Goal: Information Seeking & Learning: Learn about a topic

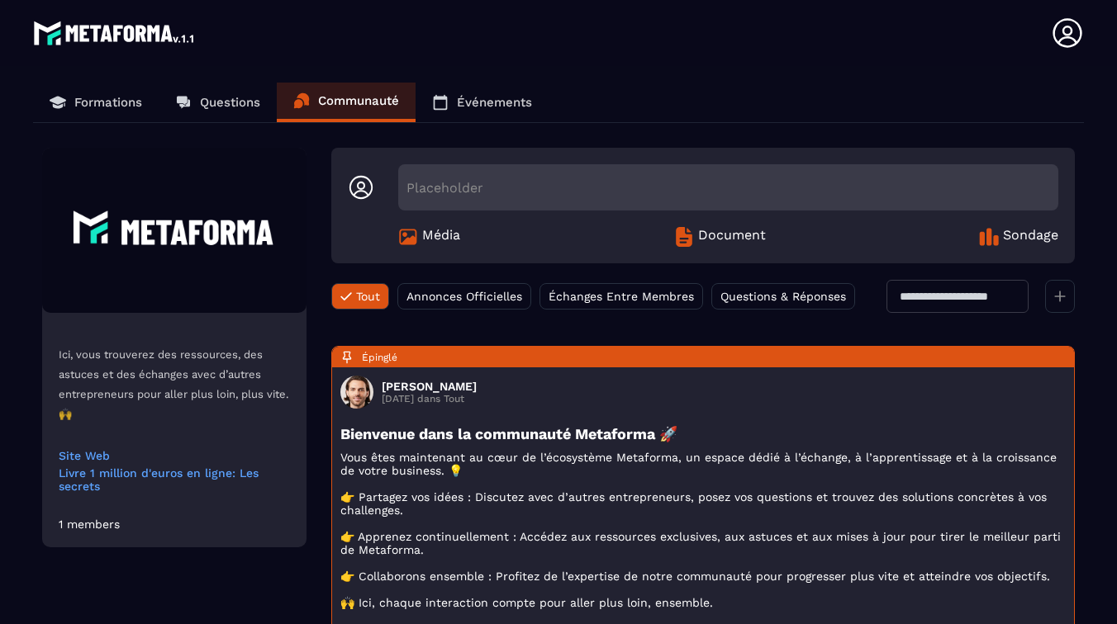
click at [467, 107] on p "Événements" at bounding box center [494, 102] width 75 height 15
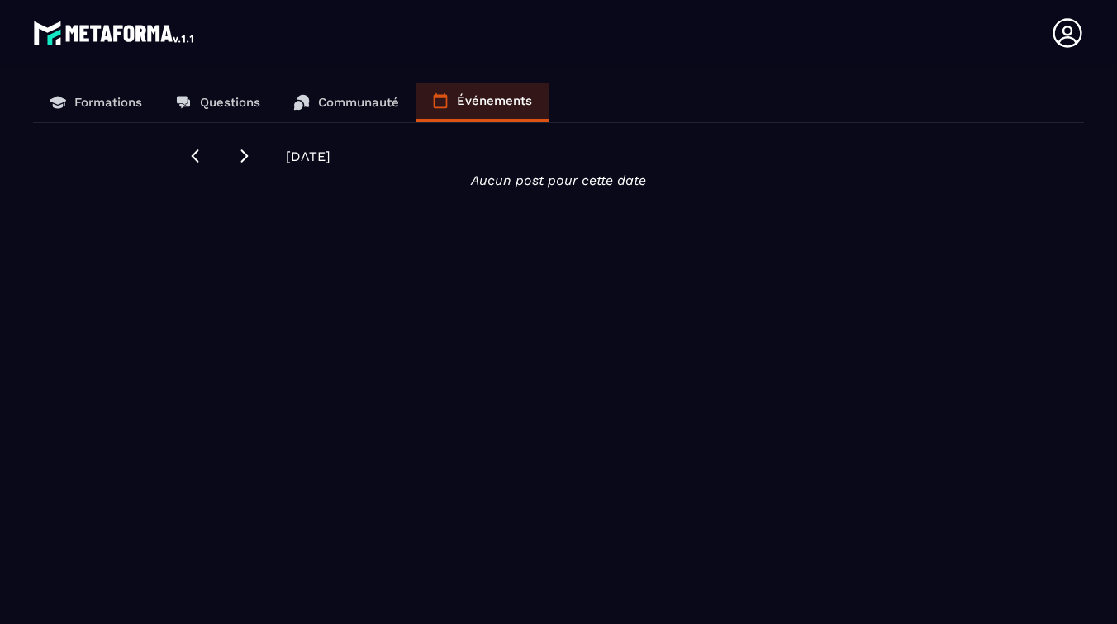
click at [364, 105] on p "Communauté" at bounding box center [358, 102] width 81 height 15
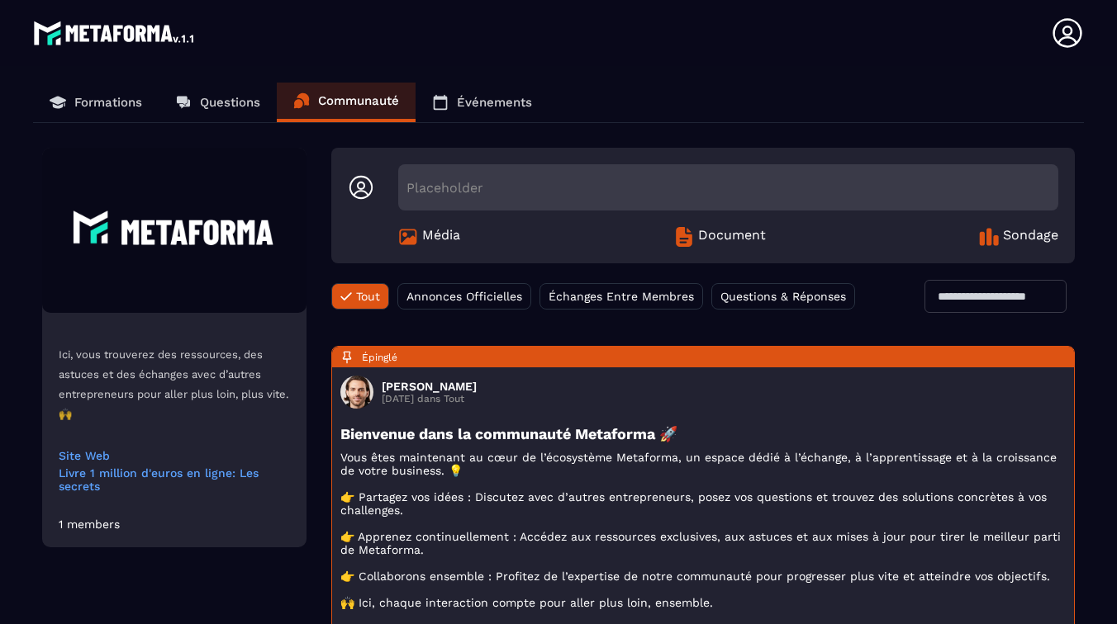
click at [235, 106] on p "Questions" at bounding box center [230, 102] width 60 height 15
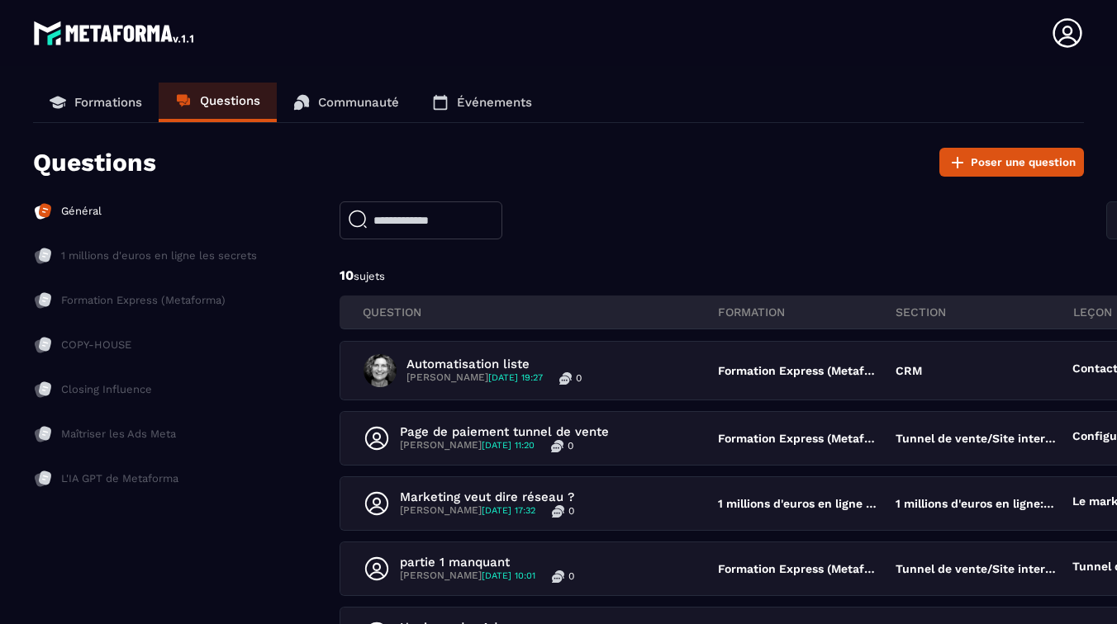
click at [109, 259] on p "1 millions d'euros en ligne les secrets" at bounding box center [159, 256] width 196 height 15
click at [116, 299] on p "Formation Express (Metaforma)" at bounding box center [143, 300] width 164 height 15
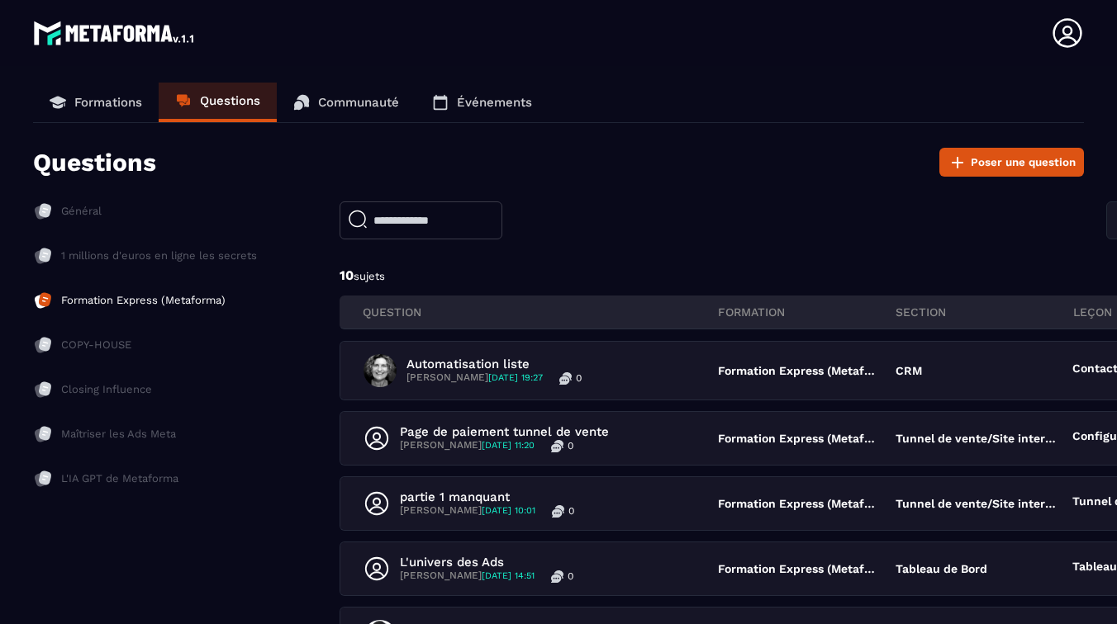
click at [112, 345] on p "COPY-HOUSE" at bounding box center [96, 345] width 70 height 15
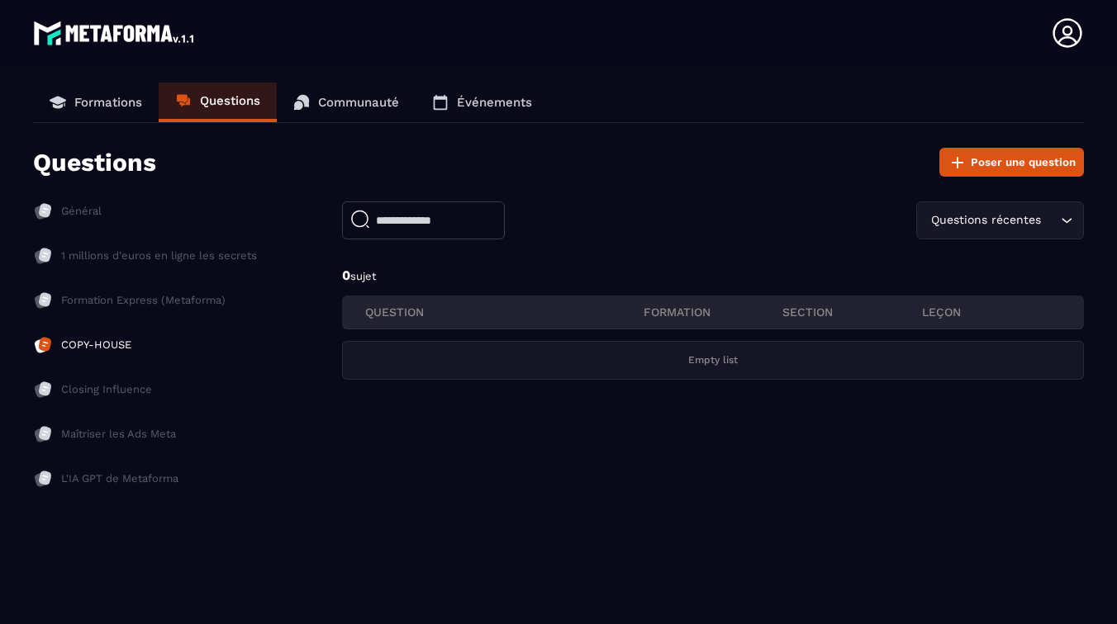
click at [140, 425] on div "Closing Influence" at bounding box center [145, 435] width 224 height 20
click at [135, 438] on p "Maîtriser les Ads Meta" at bounding box center [118, 434] width 115 height 15
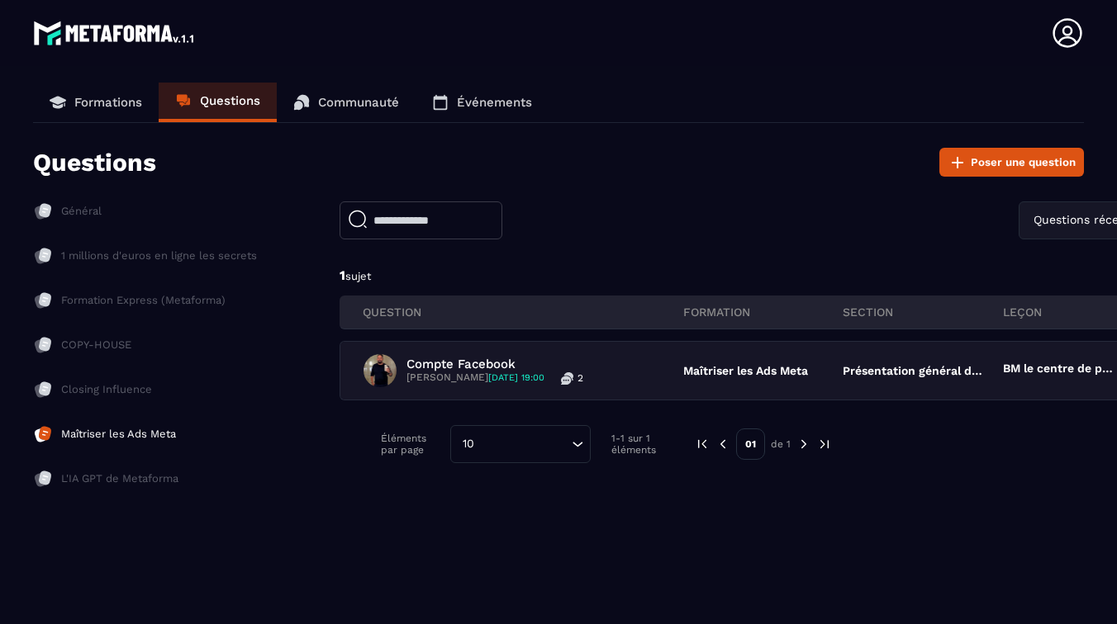
click at [117, 482] on p "L'IA GPT de Metaforma" at bounding box center [119, 479] width 117 height 15
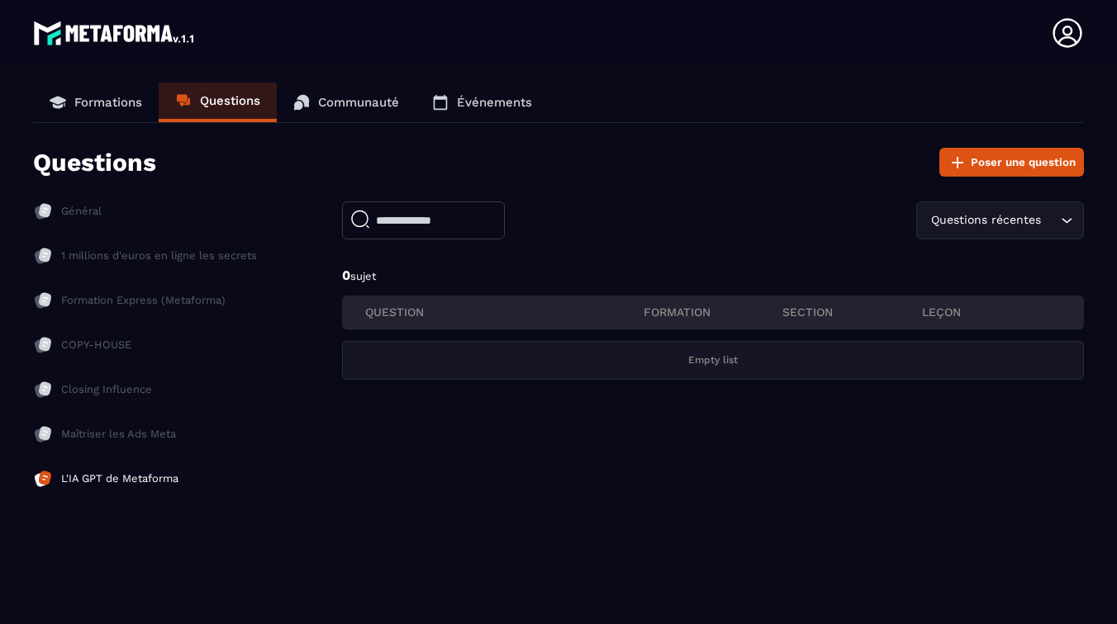
click at [410, 312] on p "QUESTION" at bounding box center [504, 312] width 278 height 15
click at [131, 100] on p "Formations" at bounding box center [108, 102] width 68 height 15
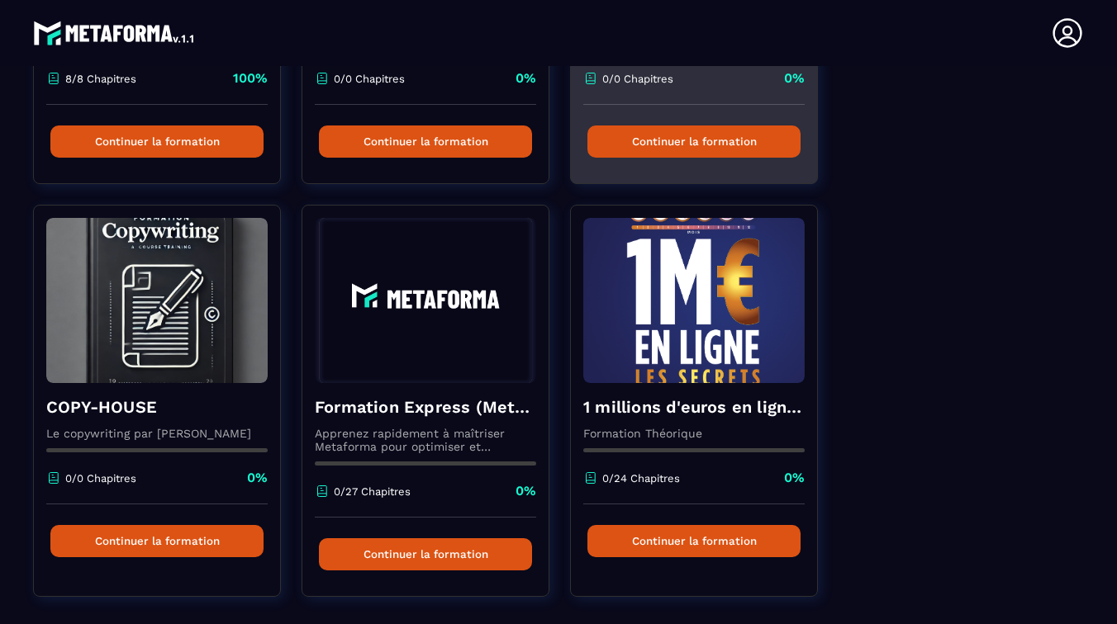
scroll to position [414, 0]
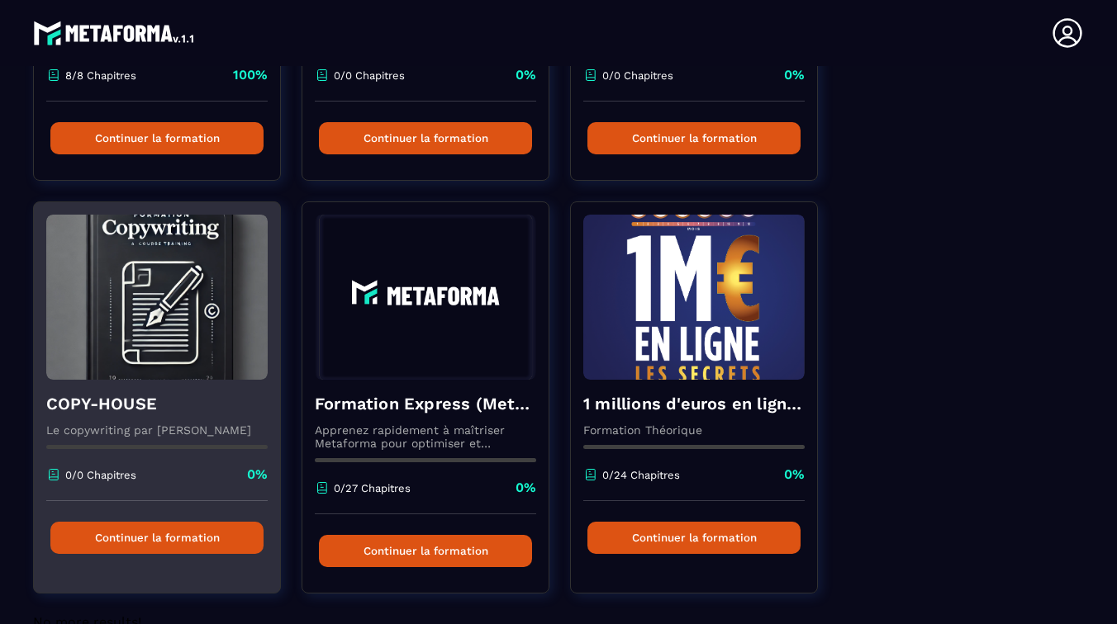
click at [114, 406] on h4 "COPY-HOUSE" at bounding box center [156, 403] width 221 height 23
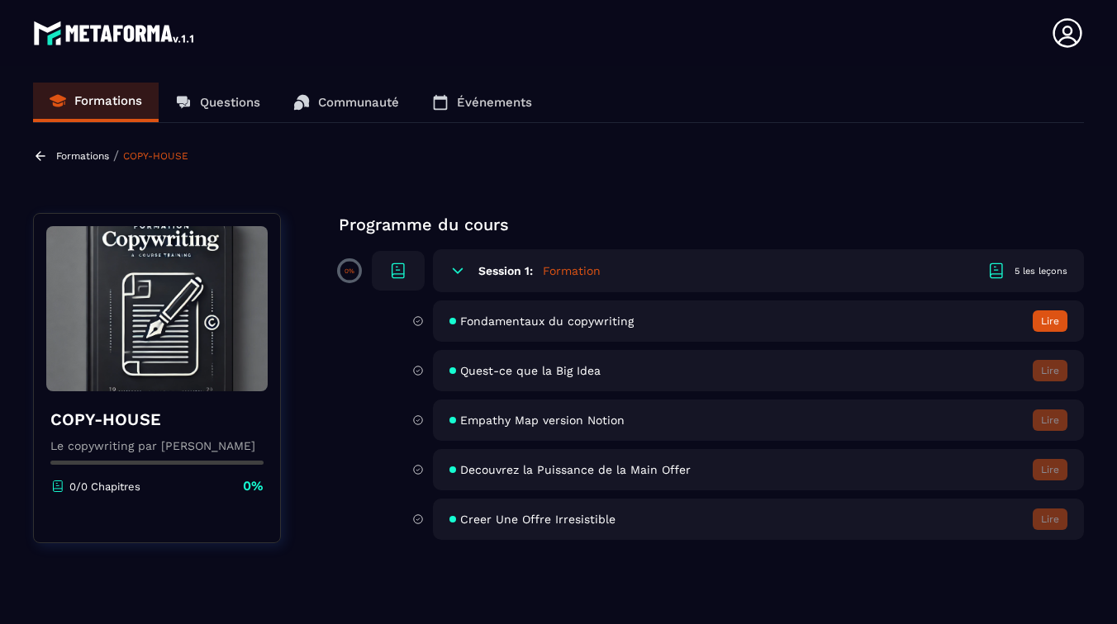
click at [510, 376] on span "Quest-ce que la Big Idea" at bounding box center [530, 370] width 140 height 13
click at [548, 322] on span "Fondamentaux du copywriting" at bounding box center [546, 321] width 173 height 13
